Goal: Check status: Check status

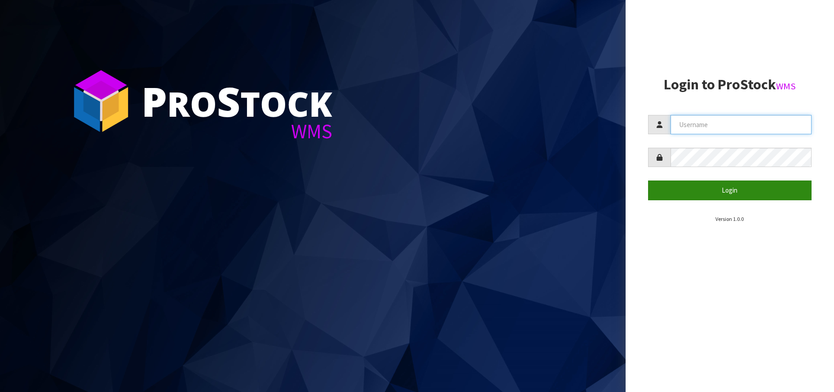
type input "[PERSON_NAME][EMAIL_ADDRESS][DOMAIN_NAME]"
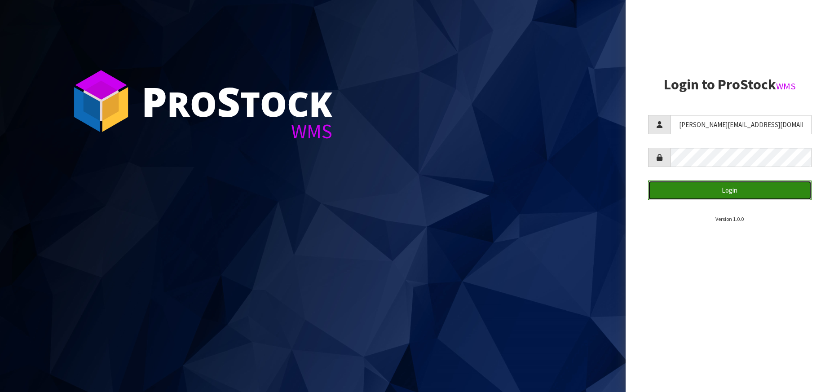
click at [708, 191] on button "Login" at bounding box center [730, 190] width 164 height 19
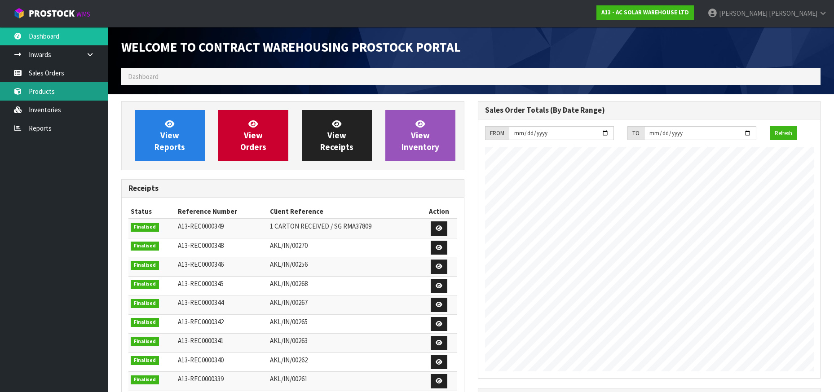
scroll to position [566, 356]
click at [58, 72] on link "Sales Orders" at bounding box center [54, 73] width 108 height 18
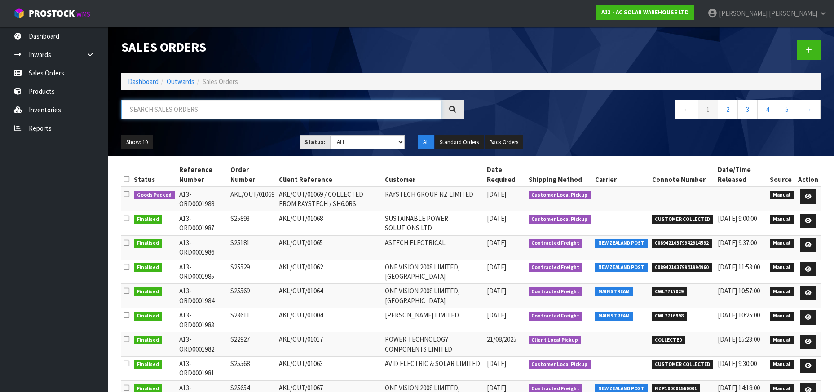
click at [171, 112] on input "text" at bounding box center [281, 109] width 320 height 19
paste input "S25893"
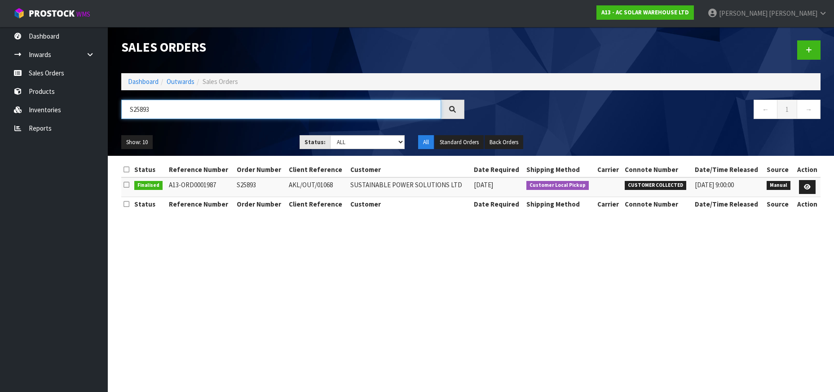
click at [246, 105] on input "S25893" at bounding box center [281, 109] width 320 height 19
paste input "181"
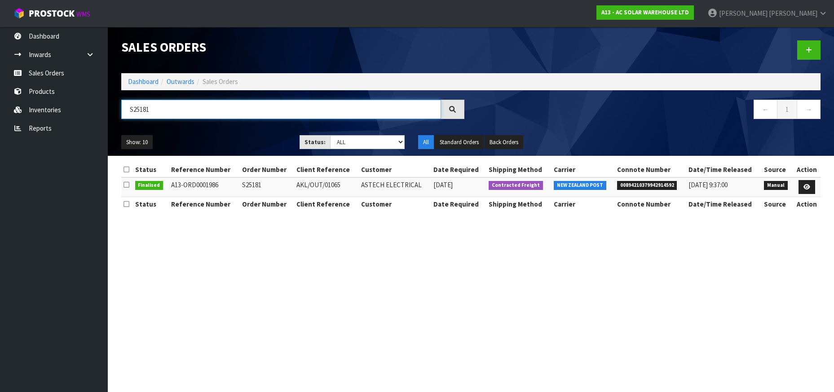
type input "S25181"
click at [646, 185] on span "00894210379942914592" at bounding box center [647, 185] width 60 height 9
click at [644, 185] on span "00894210379942914592" at bounding box center [647, 185] width 60 height 9
copy span "00894210379942914592"
